Goal: Task Accomplishment & Management: Use online tool/utility

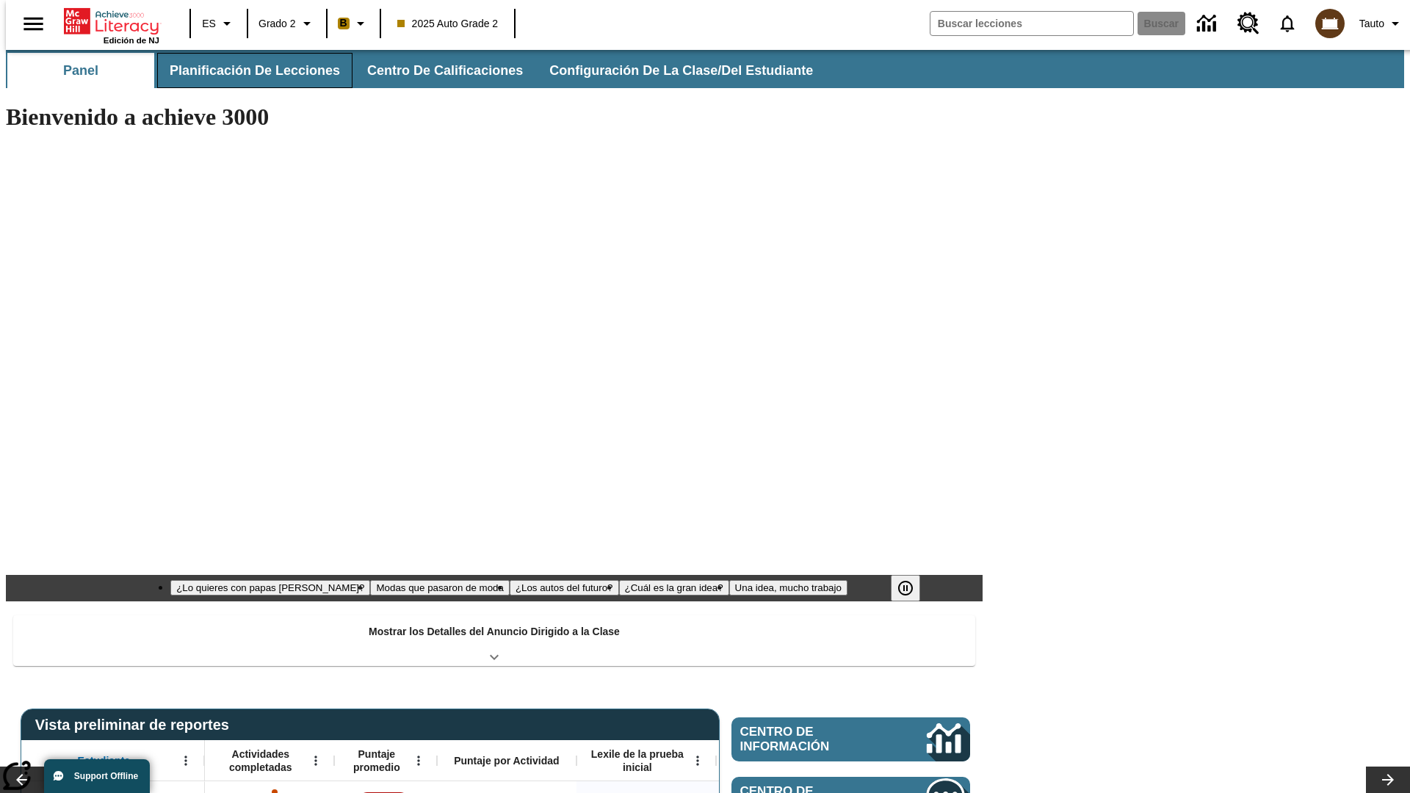
click at [246, 70] on button "Planificación de lecciones" at bounding box center [254, 70] width 195 height 35
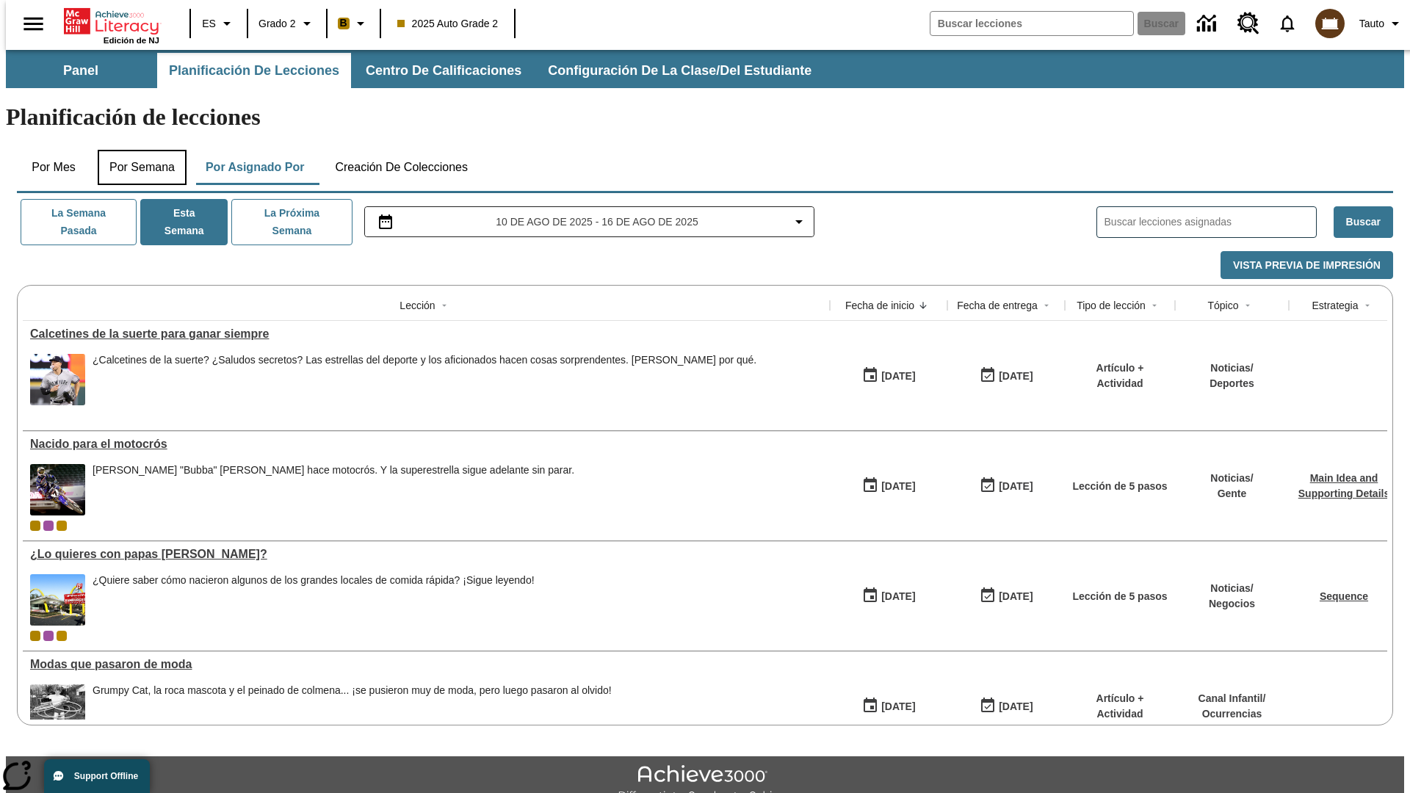
click at [137, 150] on button "Por semana" at bounding box center [142, 167] width 89 height 35
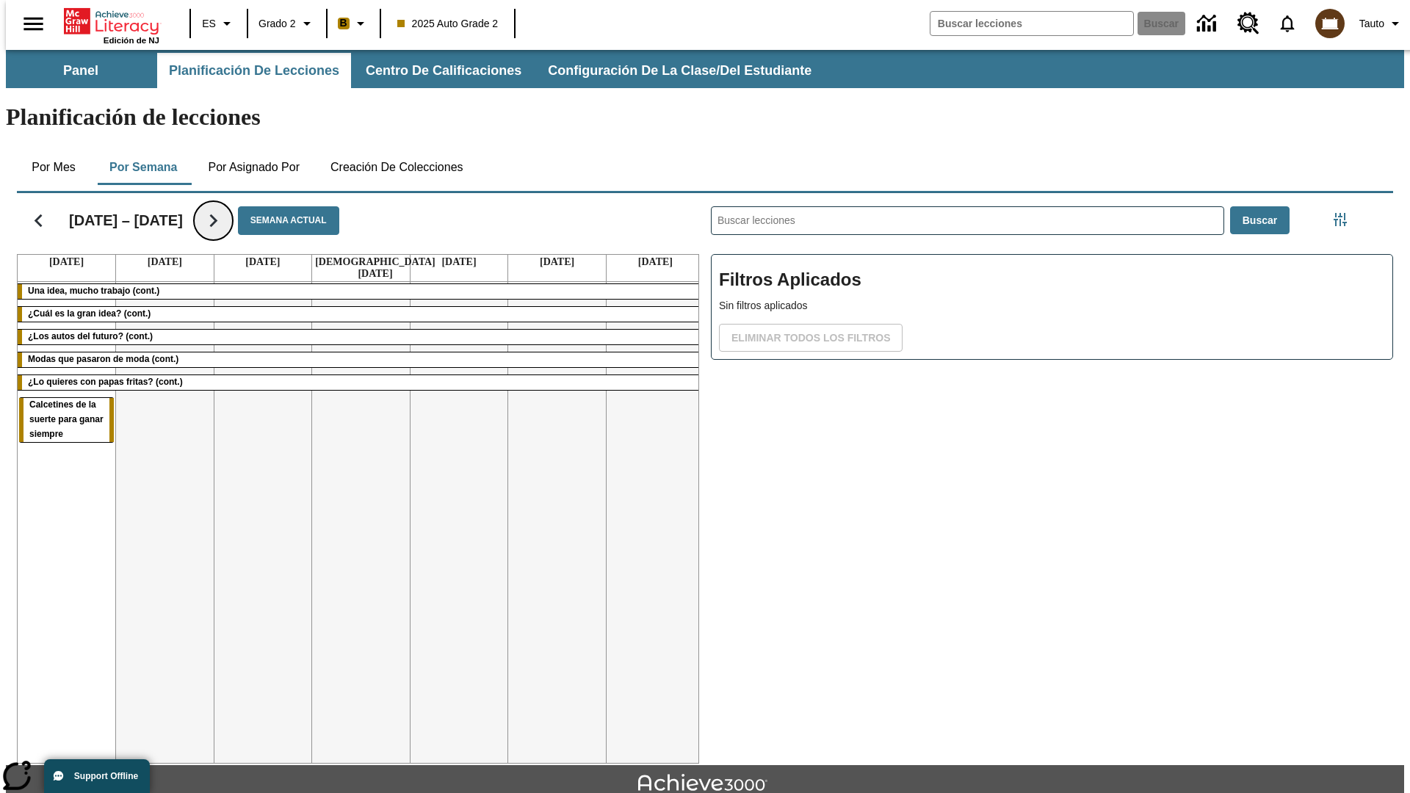
click at [206, 208] on icon "Seguir" at bounding box center [213, 221] width 26 height 26
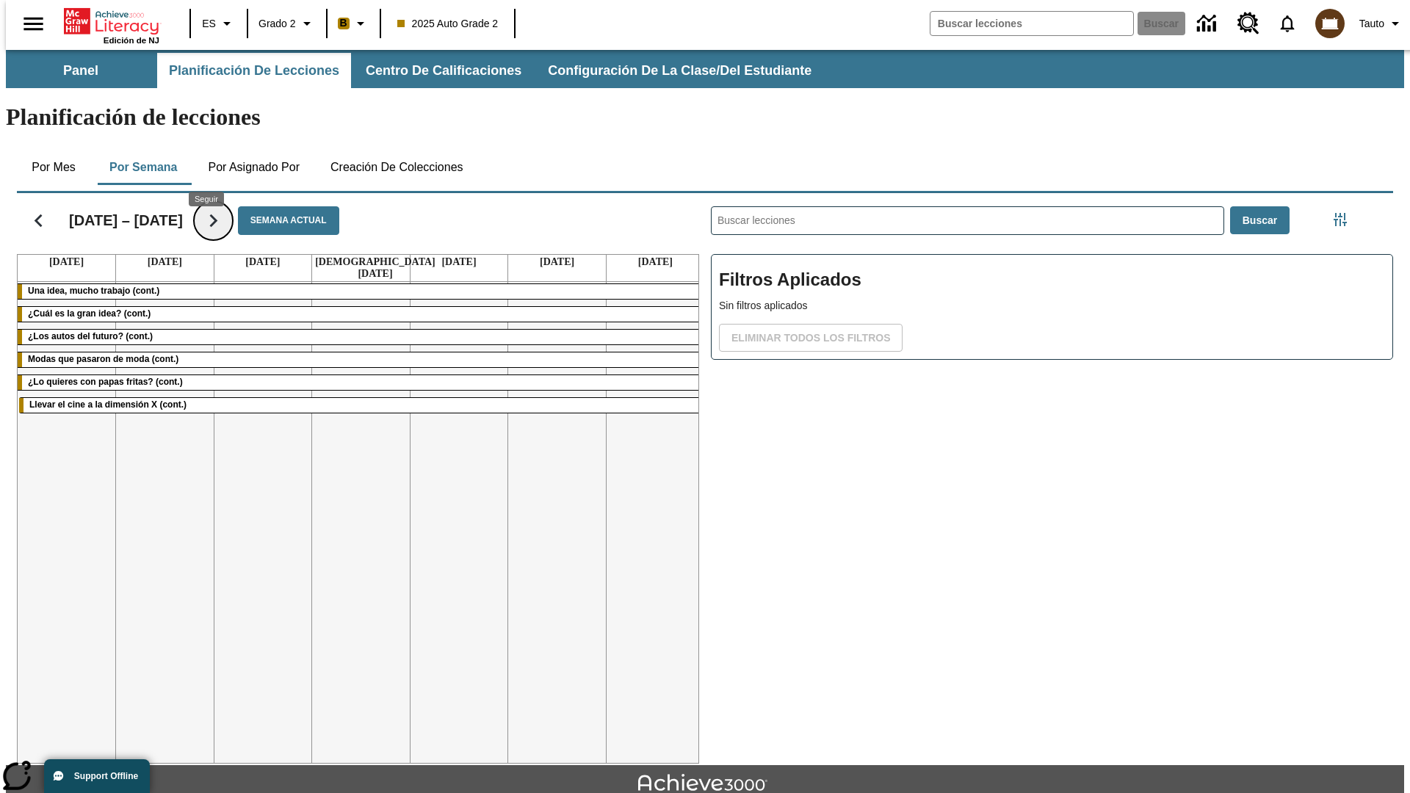
click at [206, 208] on icon "Seguir" at bounding box center [213, 221] width 26 height 26
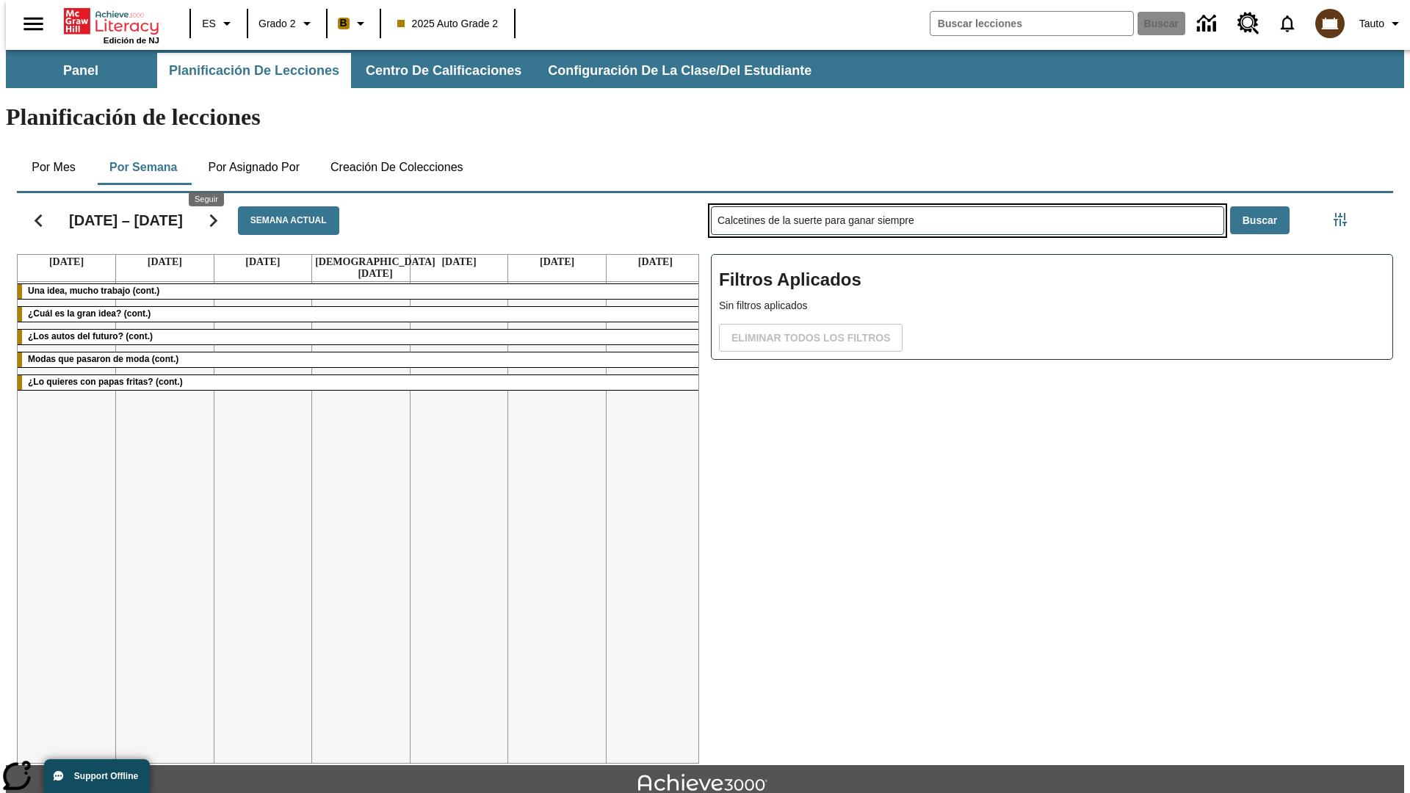
type input "Calcetines de la suerte para ganar siempre"
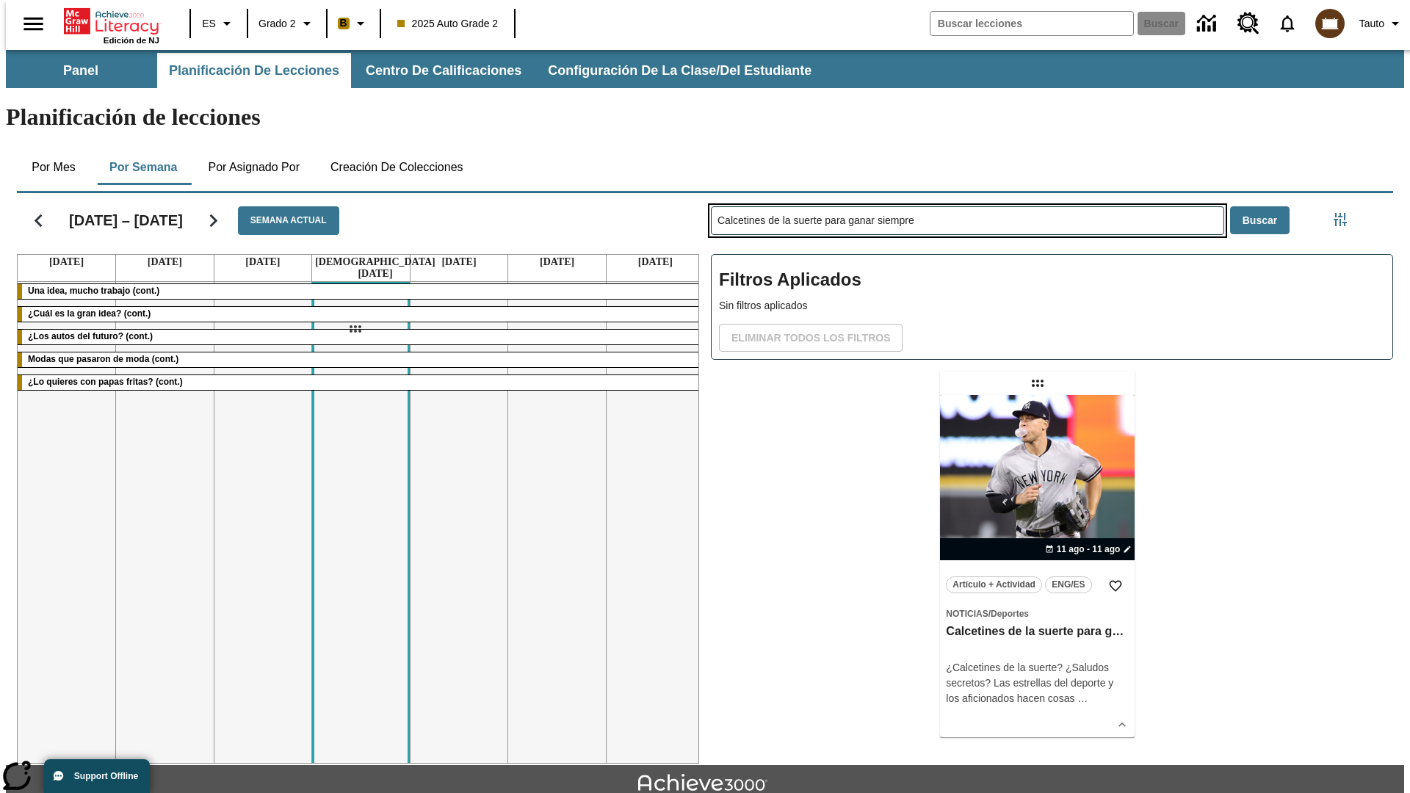
drag, startPoint x: 1039, startPoint y: 325, endPoint x: 355, endPoint y: 329, distance: 684.3
click at [355, 329] on div "[DATE] – [DATE] Semana actual [DATE] [DATE] [DATE] [DATE] [DATE] [DATE] [DATE] …" at bounding box center [699, 475] width 1388 height 576
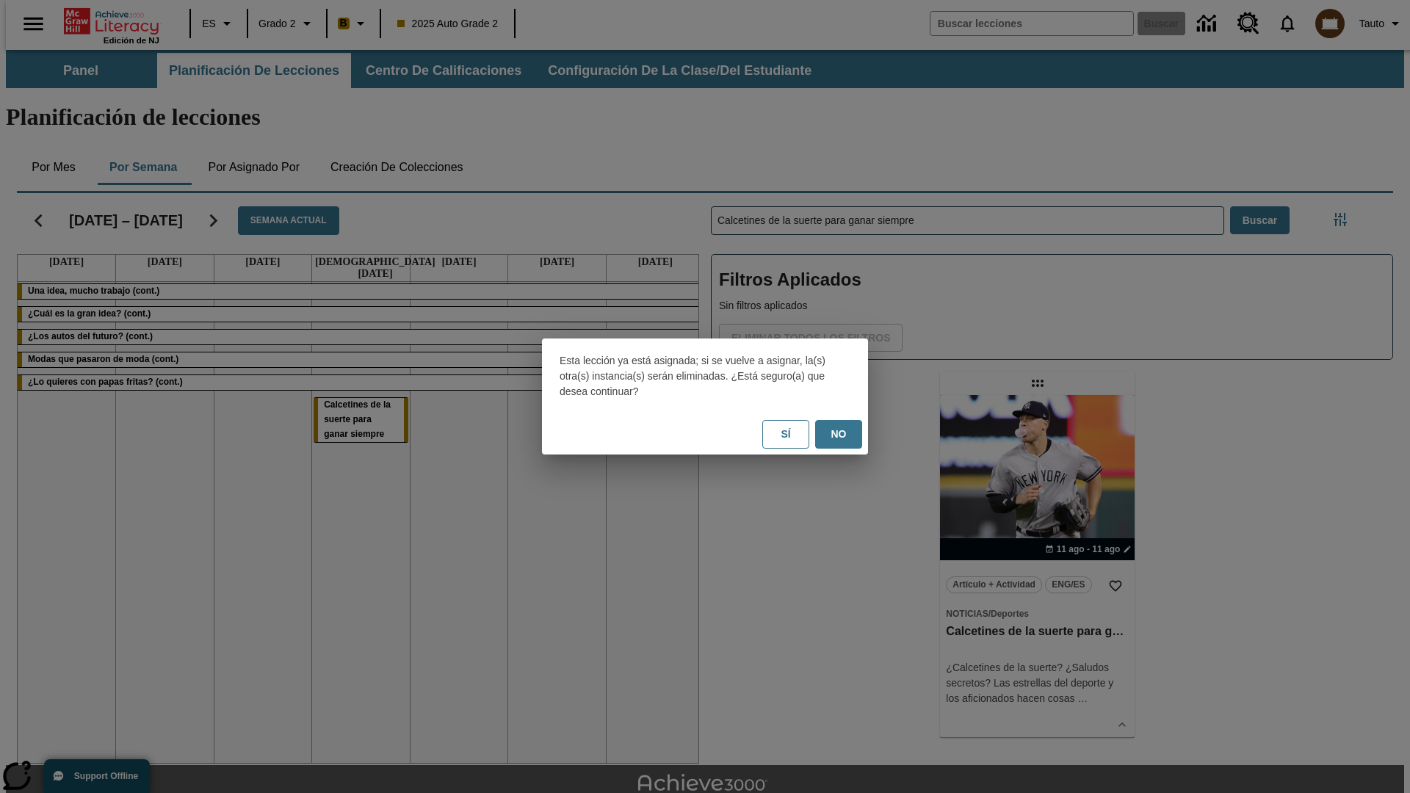
click at [838, 434] on button "No" at bounding box center [838, 434] width 47 height 29
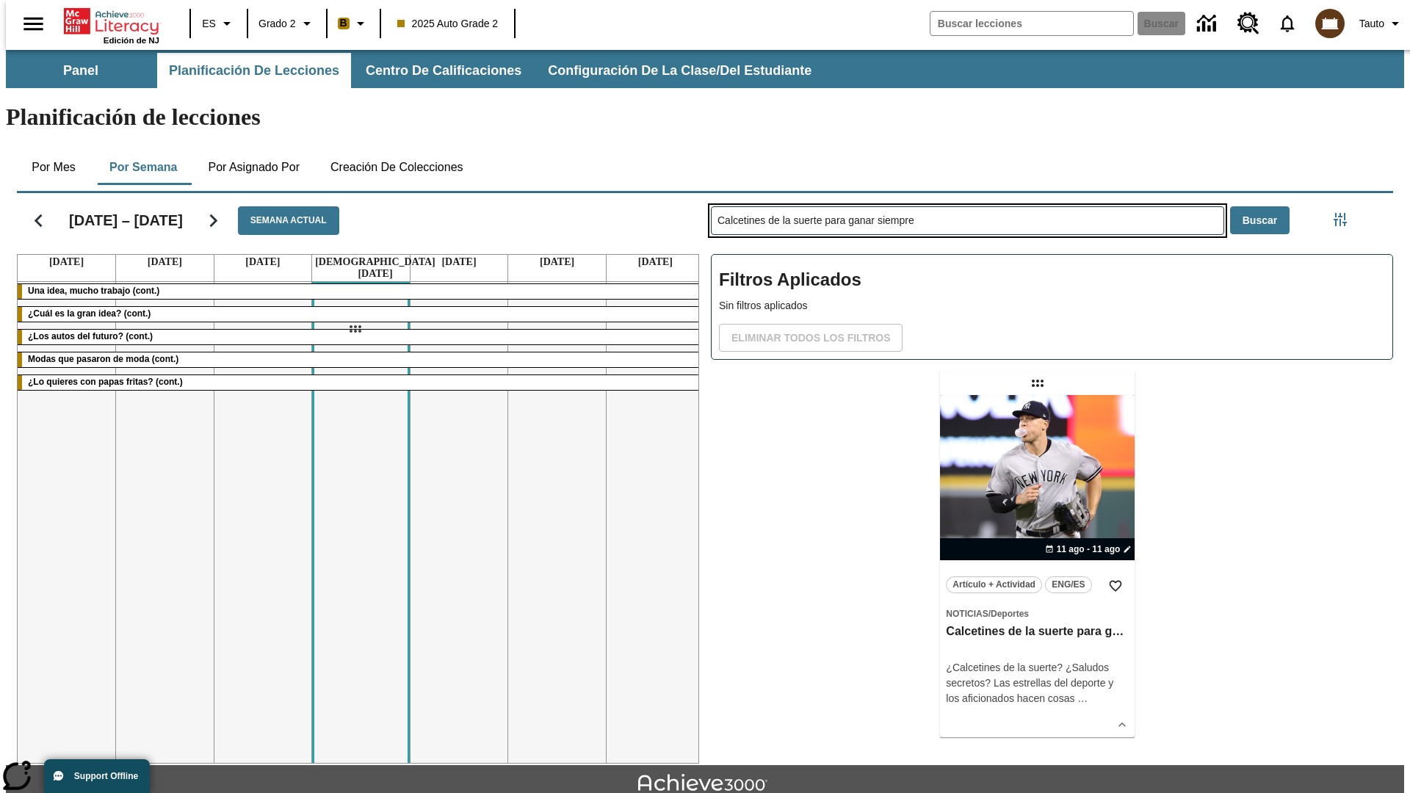
drag, startPoint x: 1039, startPoint y: 325, endPoint x: 355, endPoint y: 329, distance: 684.3
click at [355, 329] on div "[DATE] – [DATE] Semana actual [DATE] [DATE] [DATE] [DATE] [DATE] [DATE] [DATE] …" at bounding box center [699, 475] width 1388 height 576
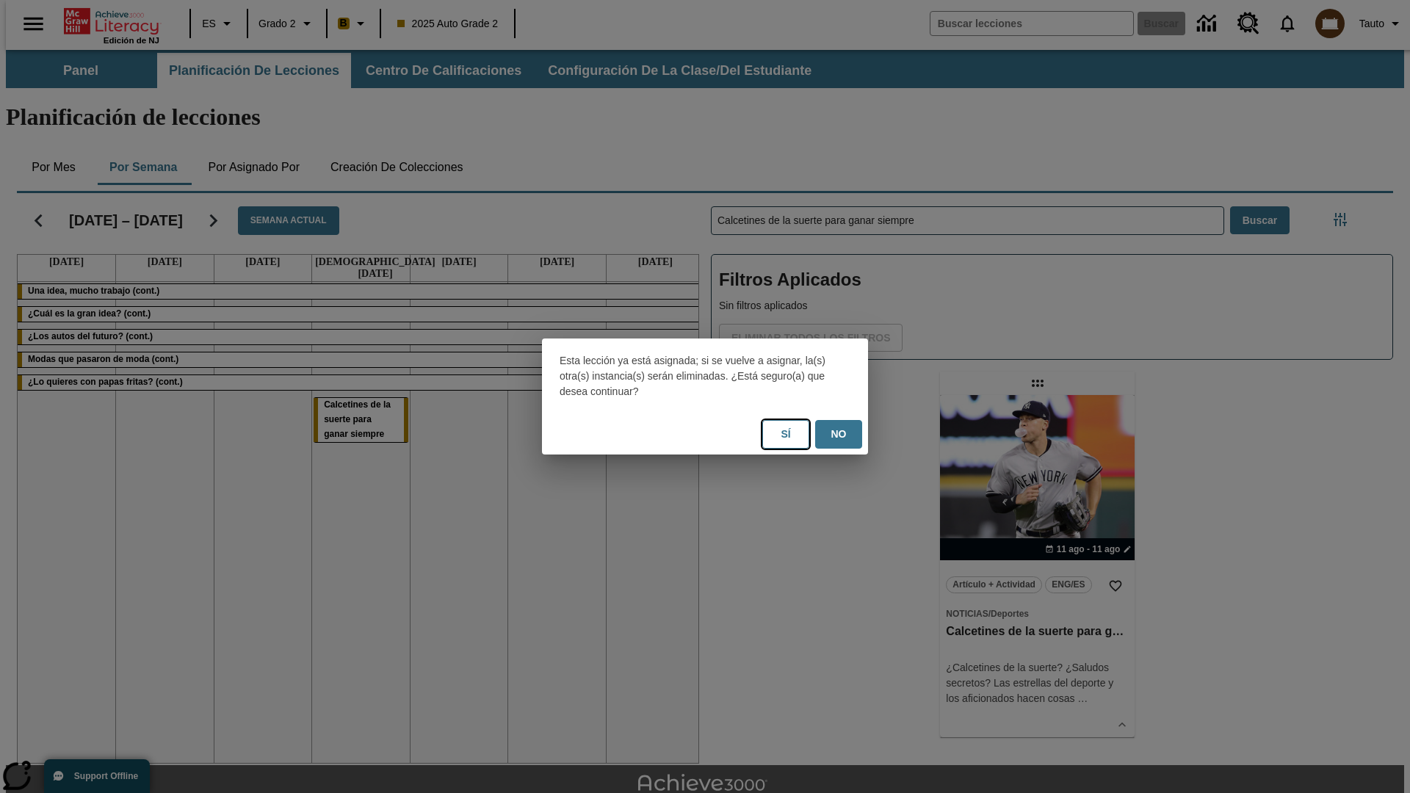
click at [786, 434] on button "Sí" at bounding box center [785, 434] width 47 height 29
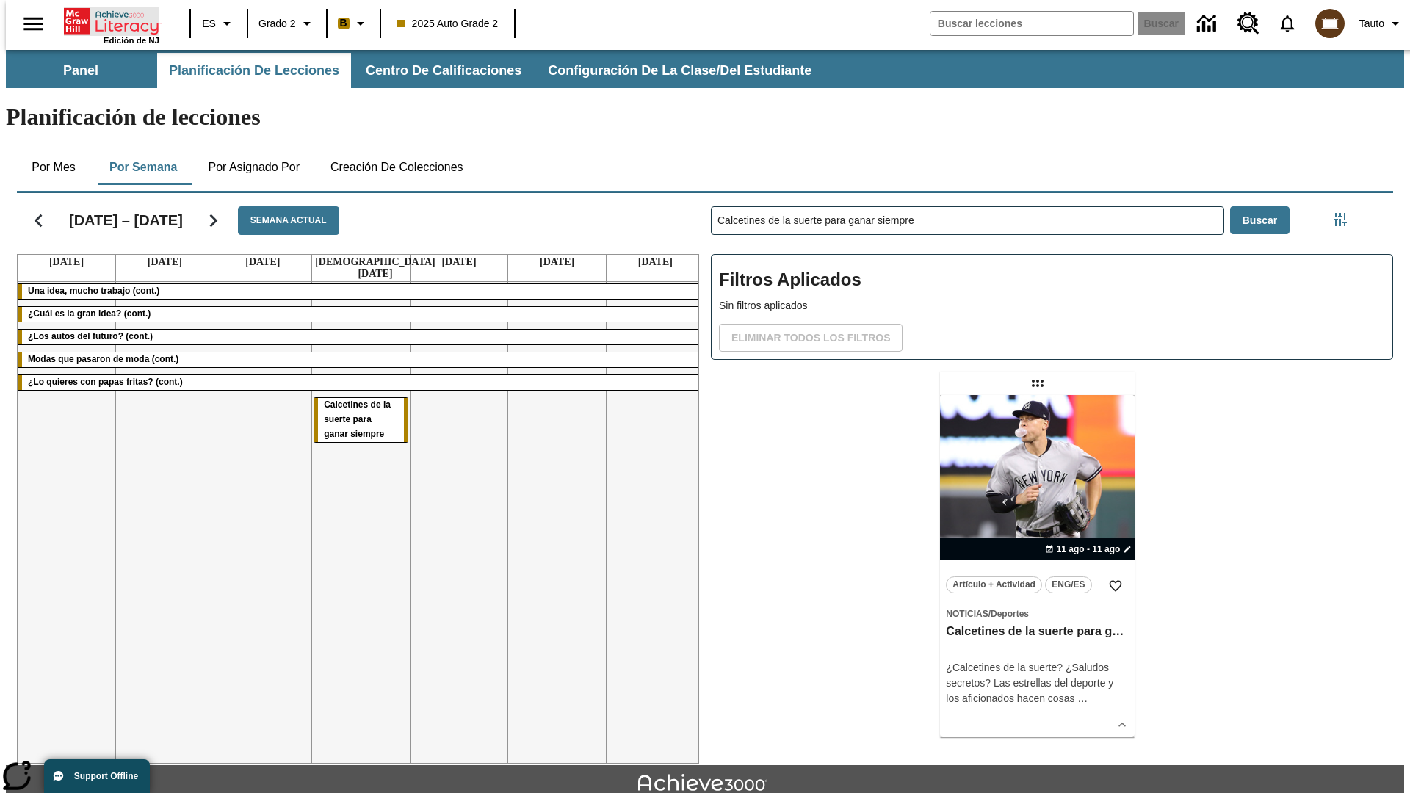
click at [106, 20] on icon "Portada" at bounding box center [113, 21] width 98 height 29
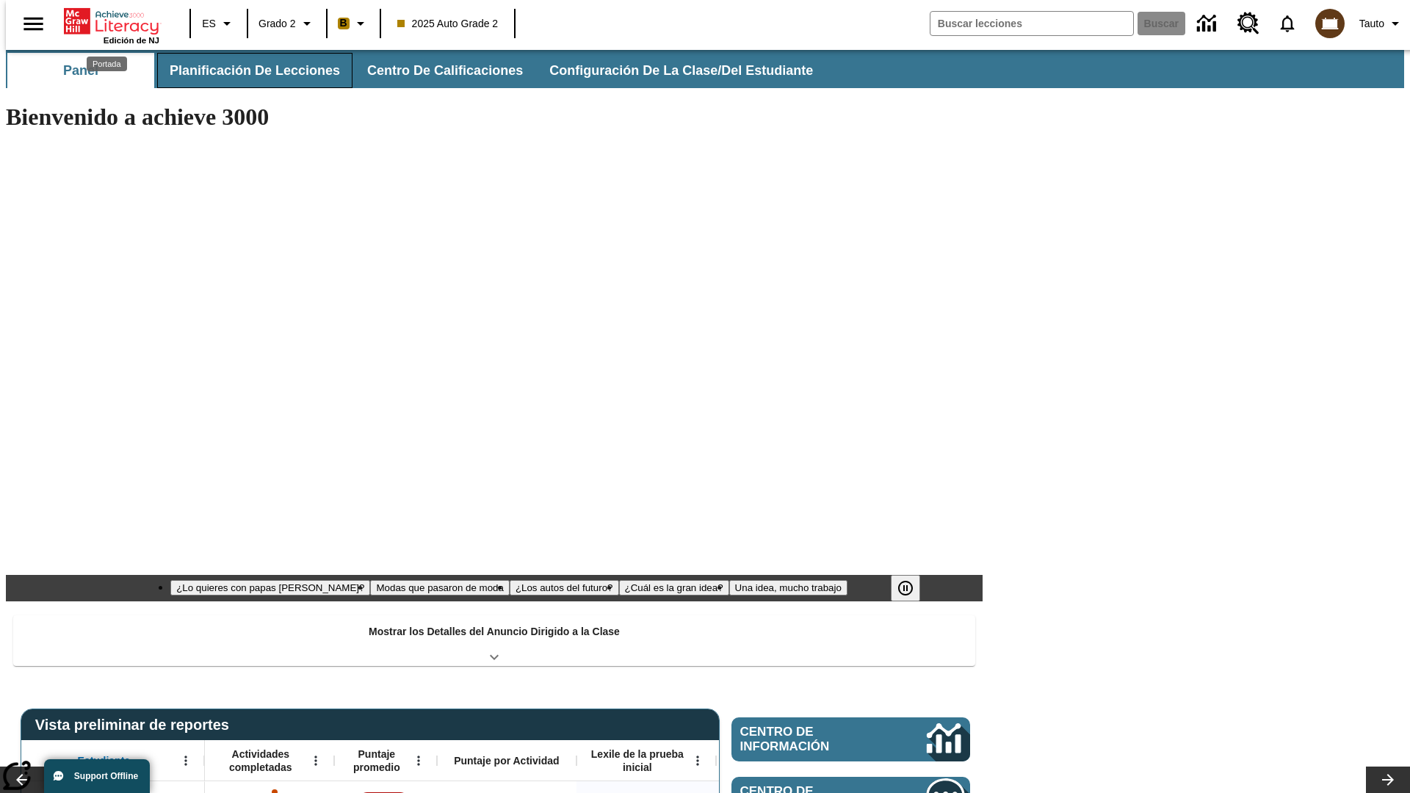
click at [246, 70] on button "Planificación de lecciones" at bounding box center [254, 70] width 195 height 35
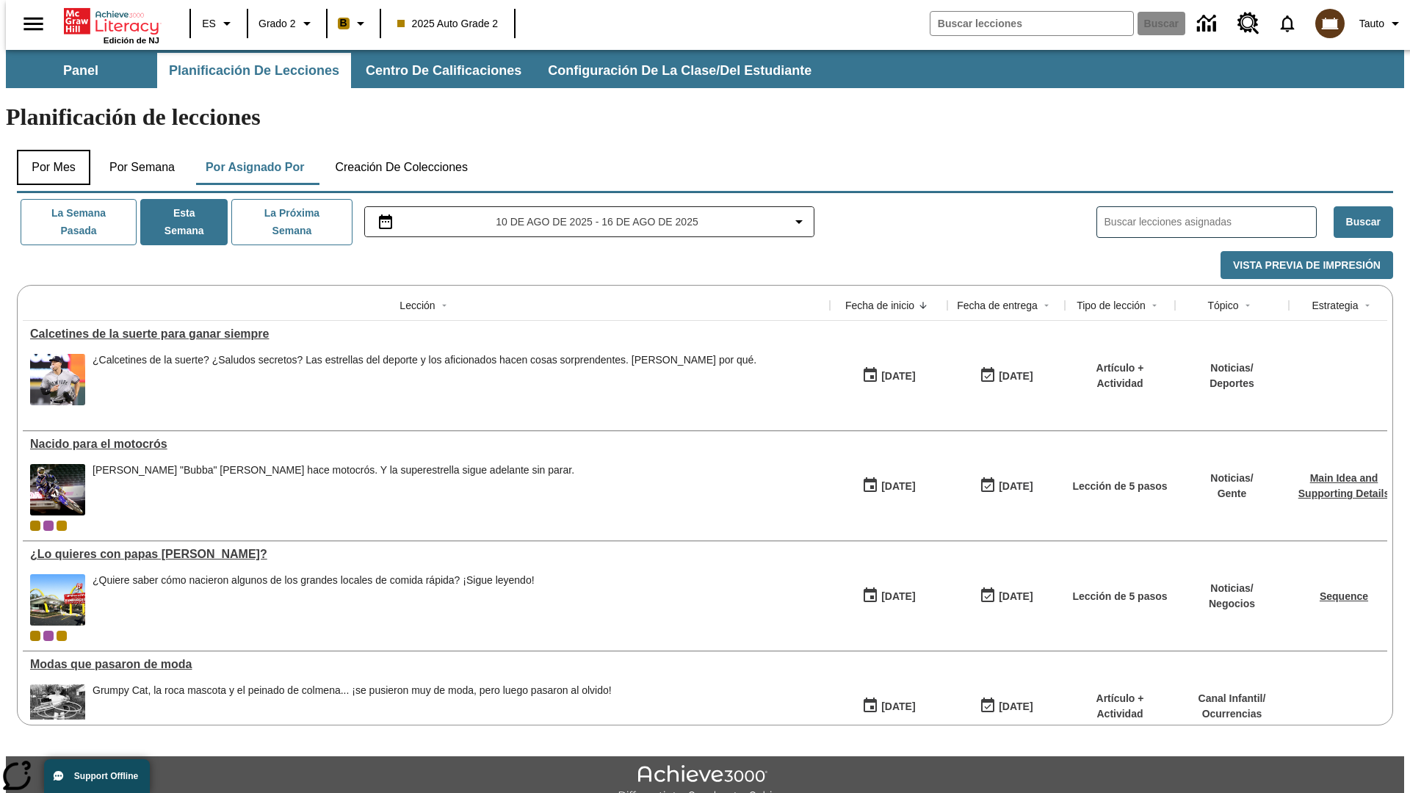
click at [48, 150] on button "Por mes" at bounding box center [53, 167] width 73 height 35
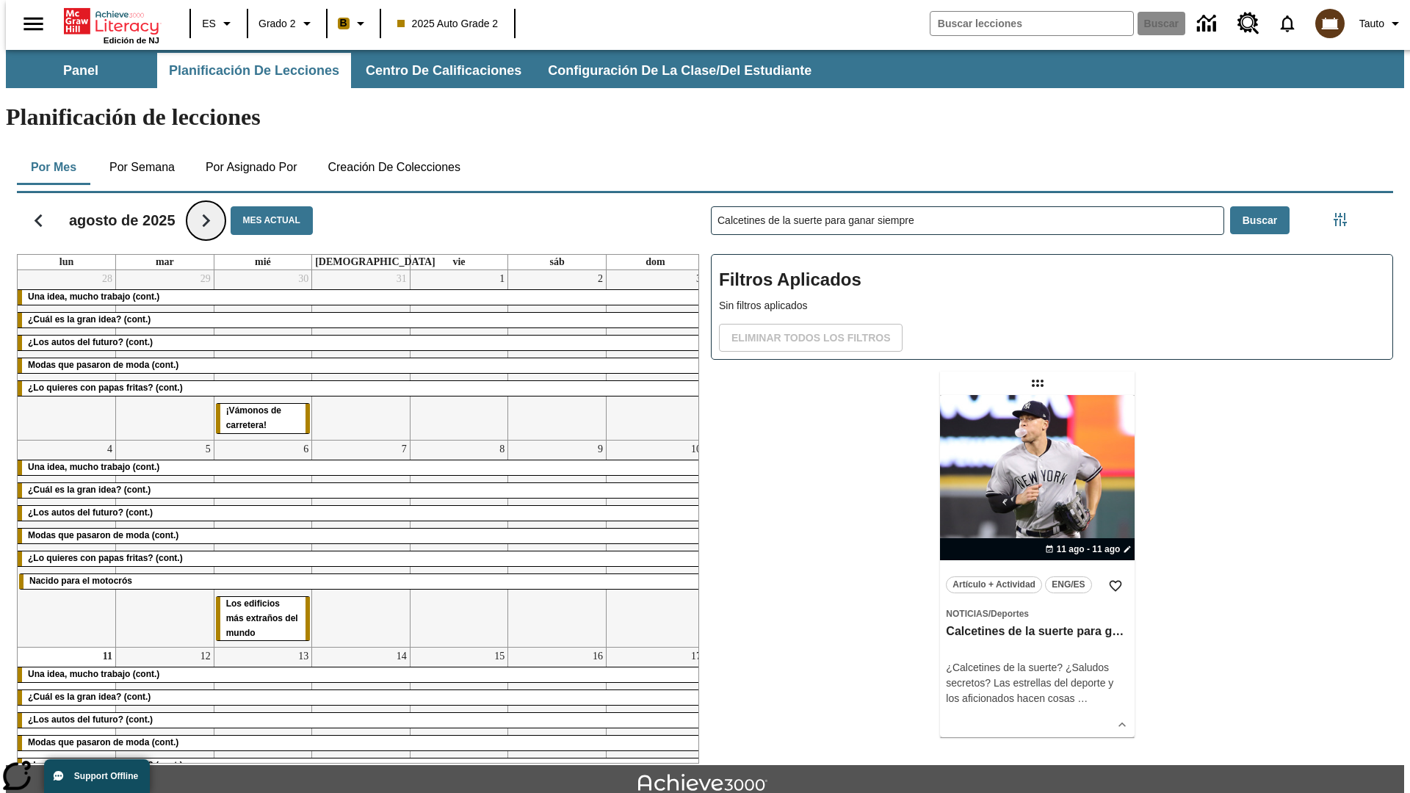
click at [200, 208] on icon "Seguir" at bounding box center [206, 221] width 26 height 26
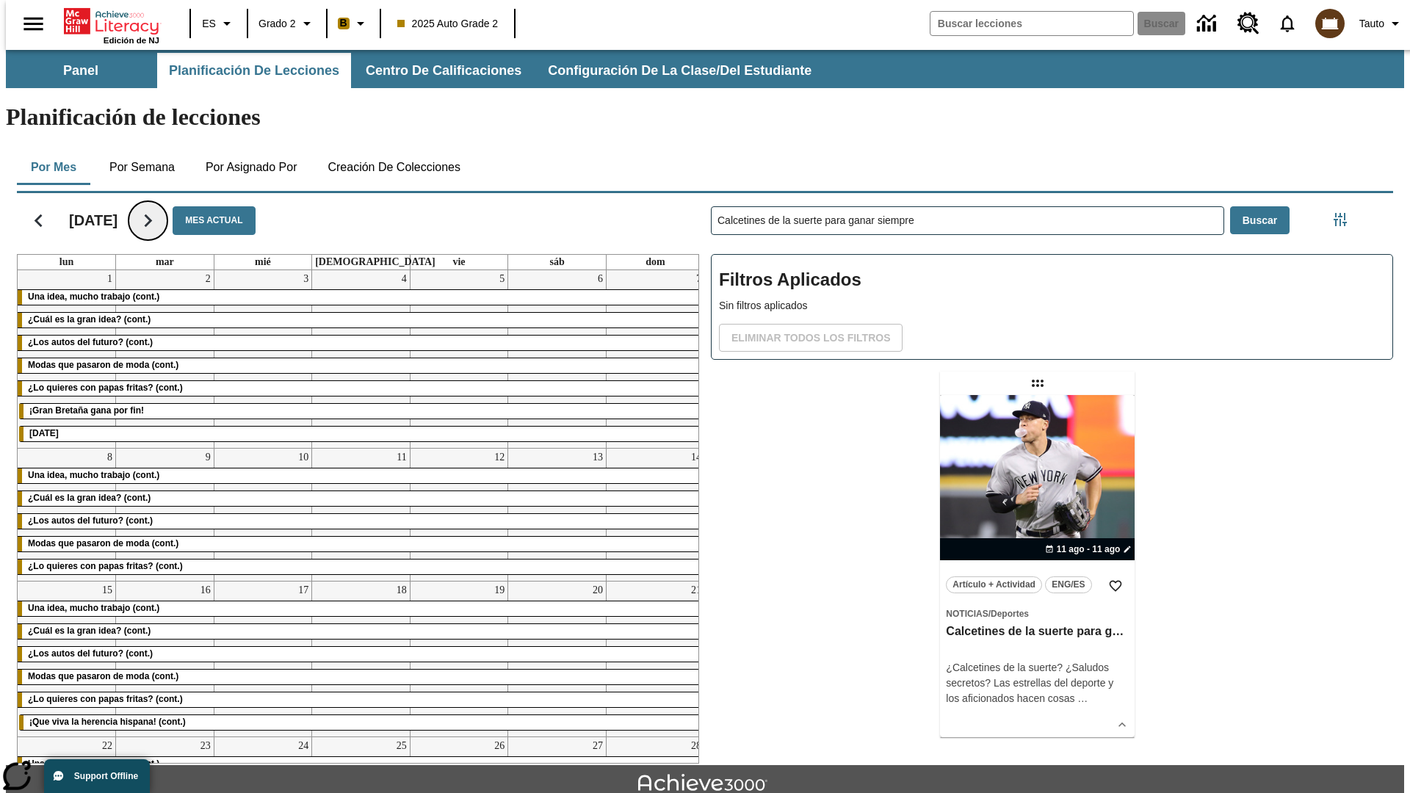
click at [161, 208] on icon "Seguir" at bounding box center [148, 221] width 26 height 26
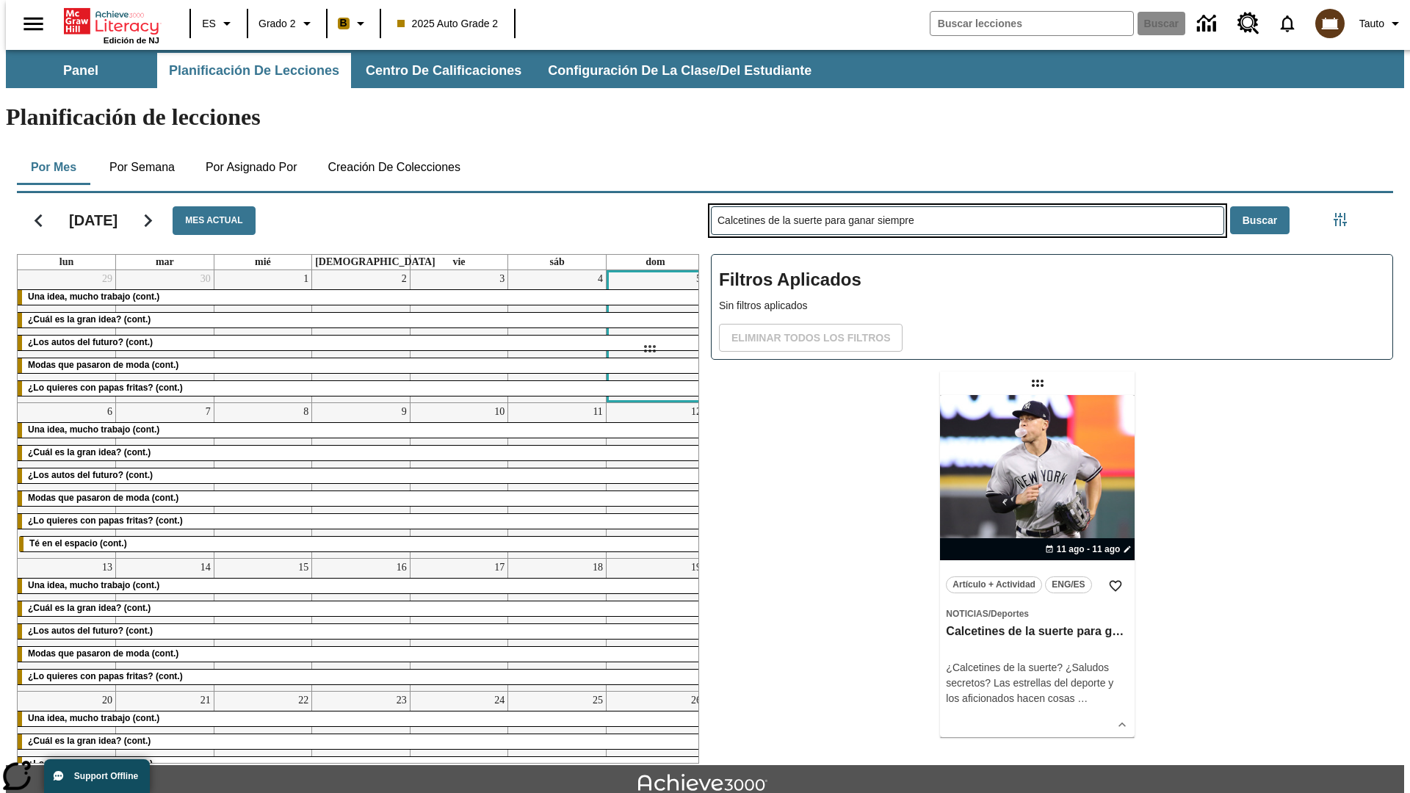
drag, startPoint x: 1039, startPoint y: 325, endPoint x: 649, endPoint y: 349, distance: 390.6
click at [649, 349] on div "[DATE] Mes actual lun mar mié jue vie sáb dom 29 Una idea, mucho trabajo (cont.…" at bounding box center [699, 475] width 1388 height 576
